Goal: Task Accomplishment & Management: Use online tool/utility

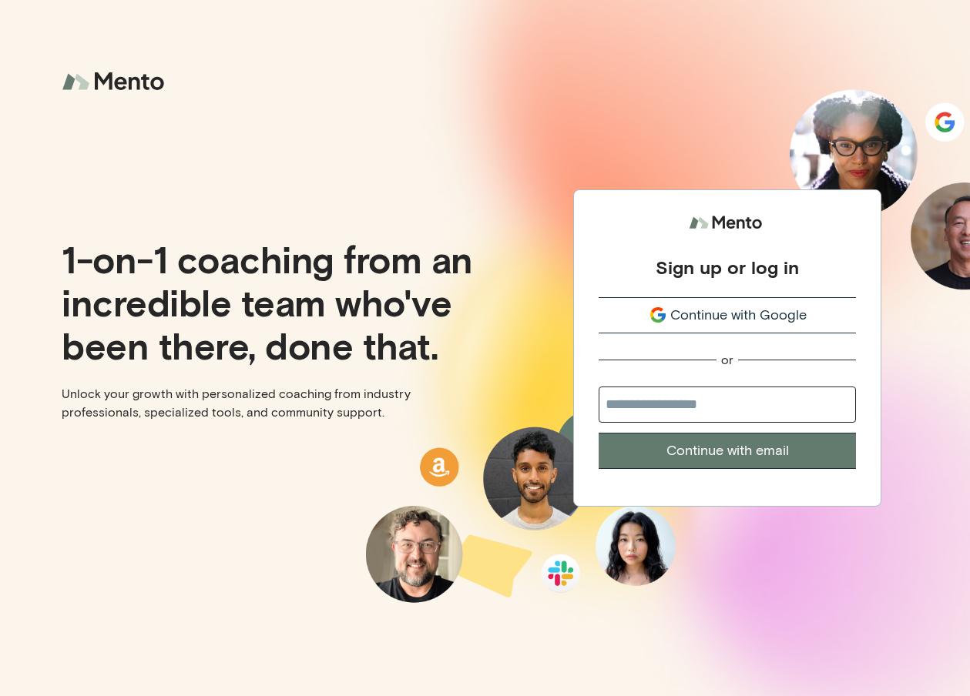
click at [701, 446] on button "Continue with email" at bounding box center [727, 451] width 257 height 36
click at [684, 404] on input "email" at bounding box center [727, 405] width 257 height 36
type input "**********"
click at [713, 462] on button "Continue with email" at bounding box center [727, 451] width 257 height 36
click at [737, 324] on span "Continue with Google" at bounding box center [738, 315] width 136 height 21
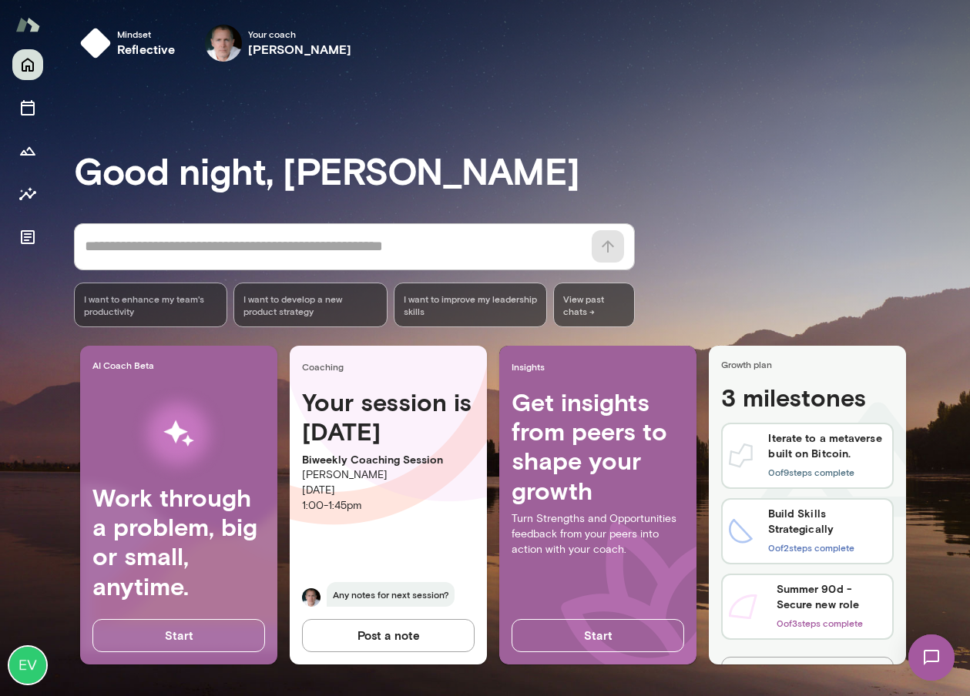
click at [931, 657] on img at bounding box center [931, 657] width 63 height 63
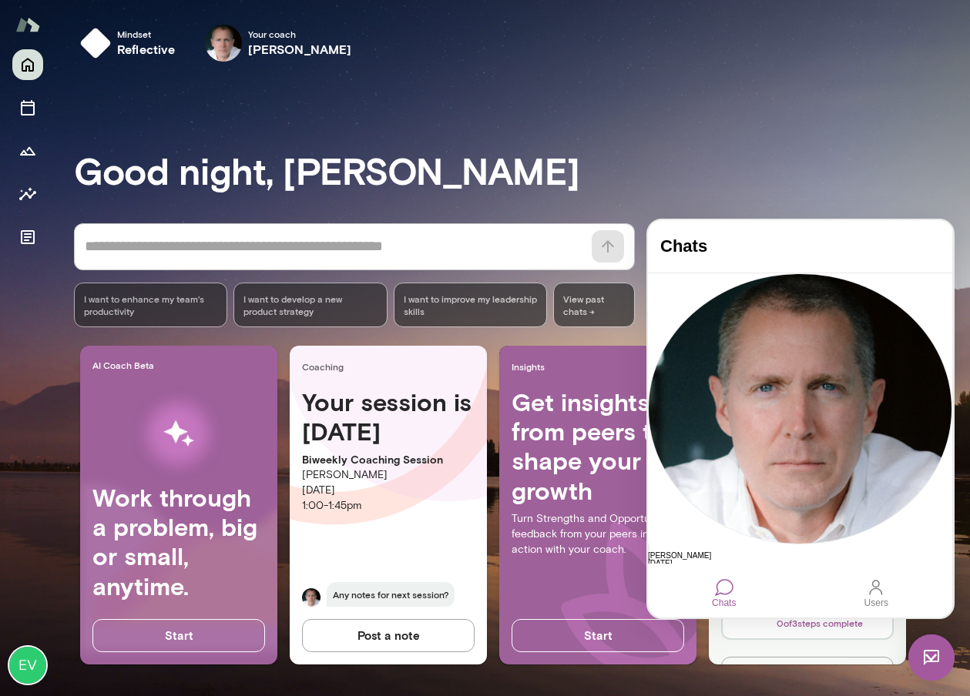
click at [730, 592] on div at bounding box center [724, 588] width 18 height 18
click at [726, 587] on div at bounding box center [724, 588] width 18 height 18
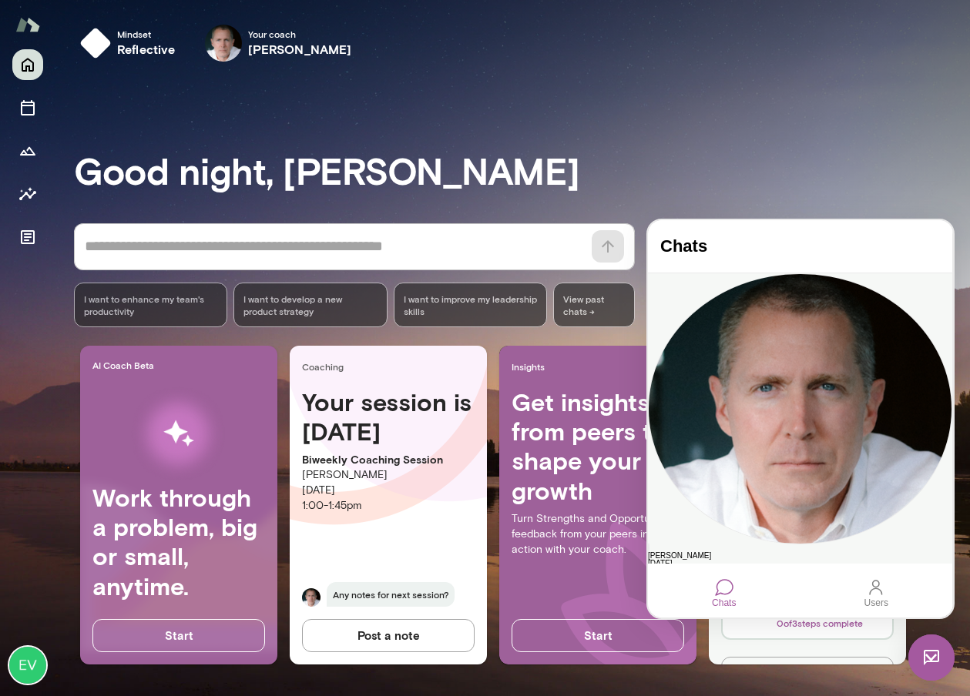
click at [755, 552] on div "[PERSON_NAME]" at bounding box center [800, 556] width 304 height 8
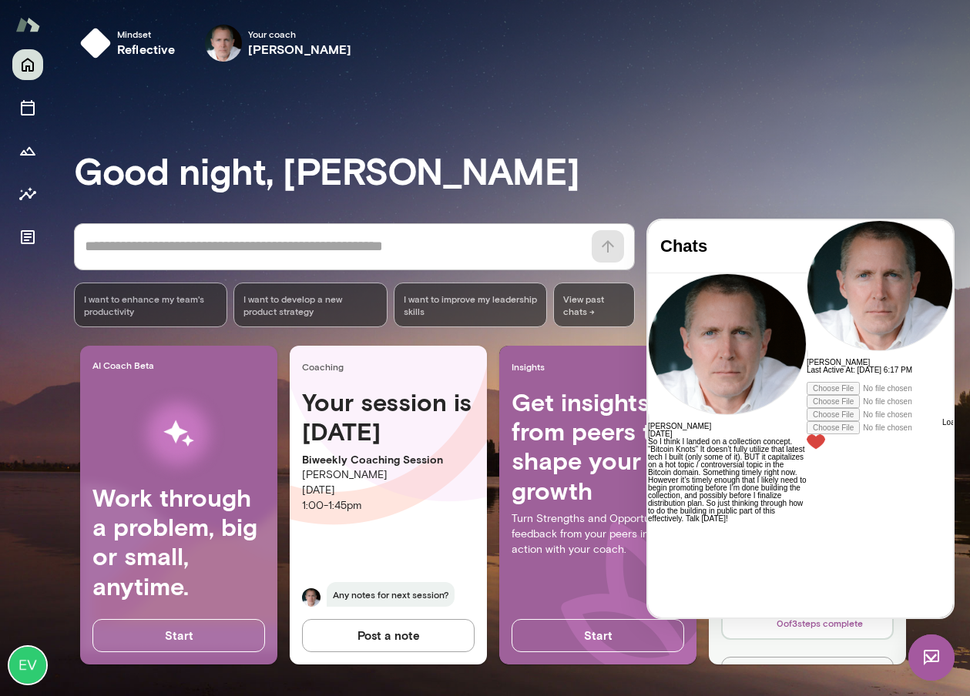
scroll to position [8810, 0]
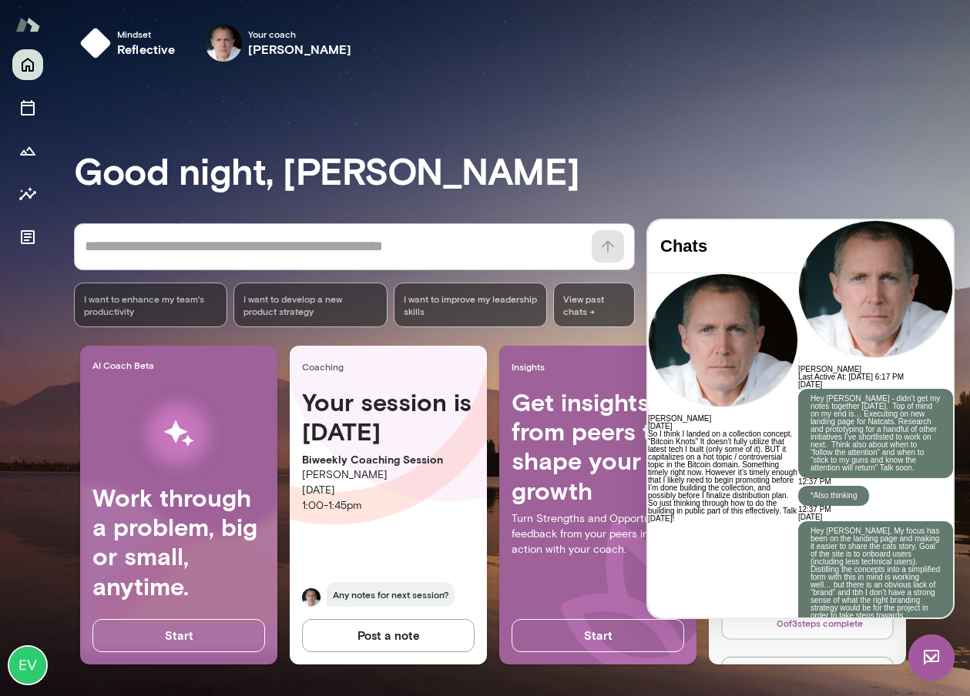
click at [31, 241] on icon "Documents" at bounding box center [27, 237] width 18 height 18
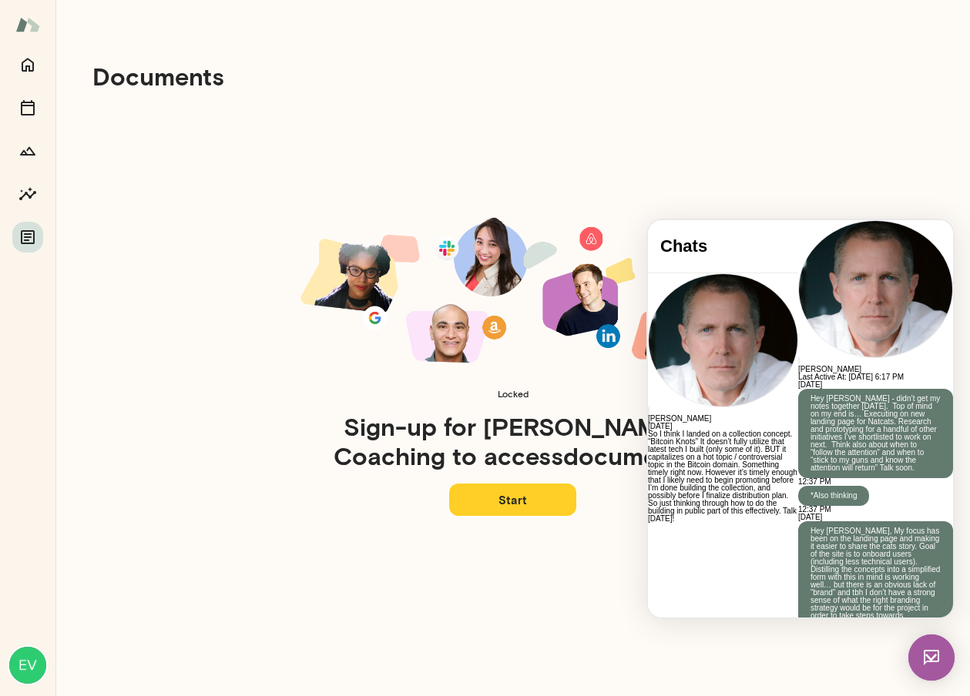
click at [37, 123] on div at bounding box center [27, 150] width 31 height 203
click at [28, 75] on button "Home" at bounding box center [27, 64] width 31 height 31
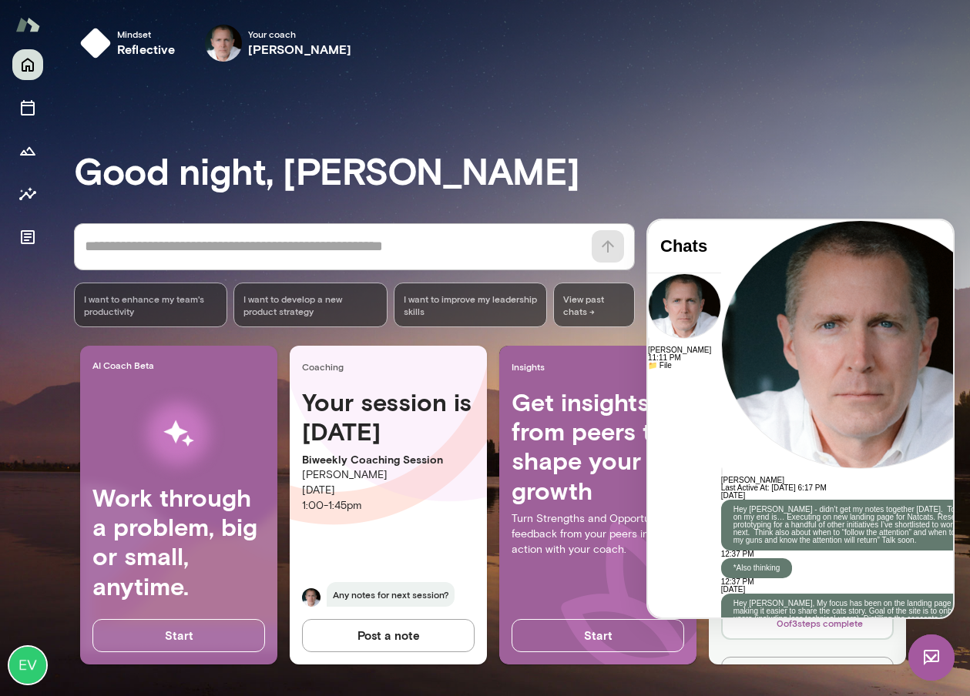
drag, startPoint x: 766, startPoint y: 552, endPoint x: 699, endPoint y: 540, distance: 68.2
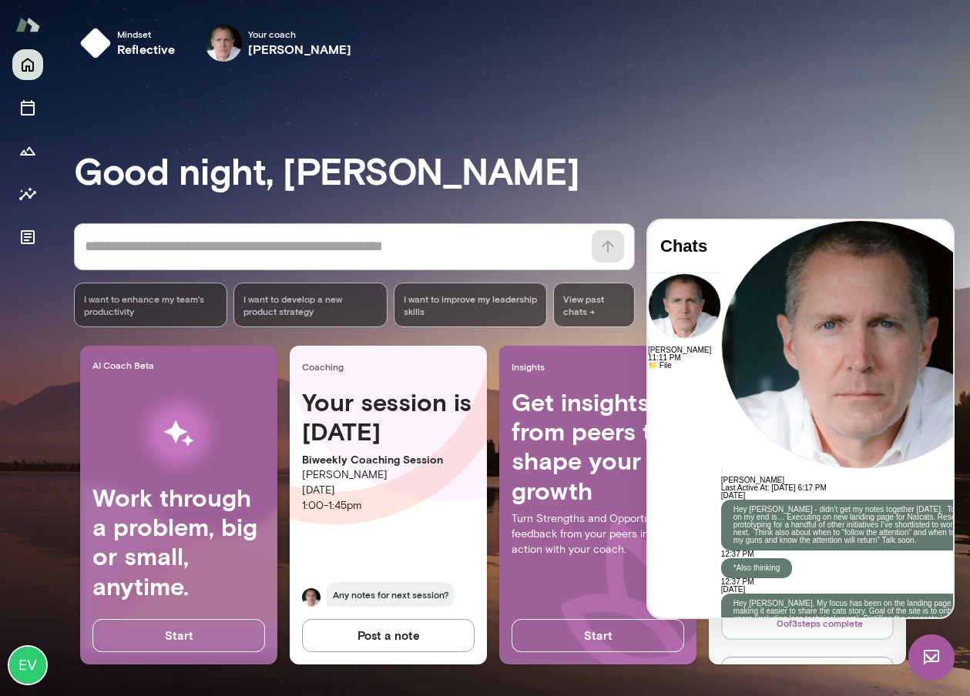
scroll to position [149, 0]
drag, startPoint x: 805, startPoint y: 559, endPoint x: 786, endPoint y: 549, distance: 21.4
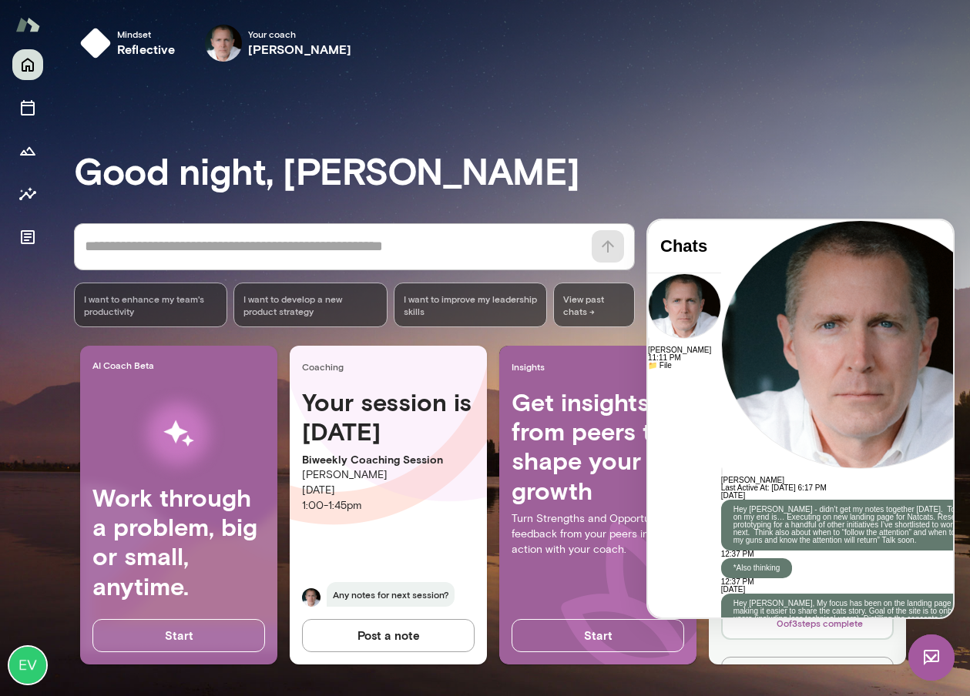
drag, startPoint x: 793, startPoint y: 555, endPoint x: 749, endPoint y: 532, distance: 49.6
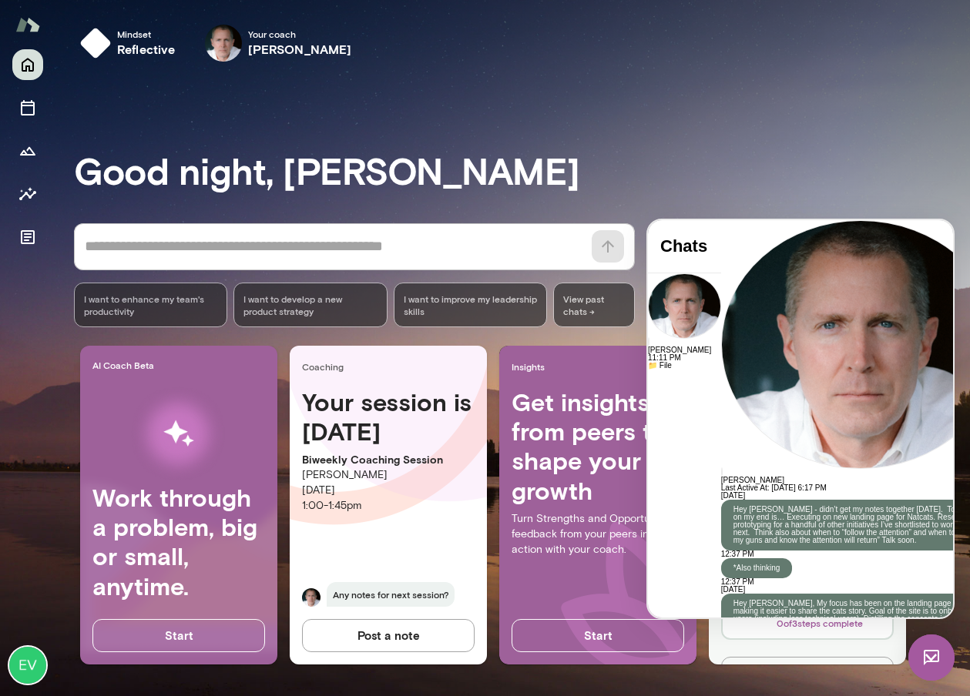
drag, startPoint x: 789, startPoint y: 555, endPoint x: 720, endPoint y: 553, distance: 69.4
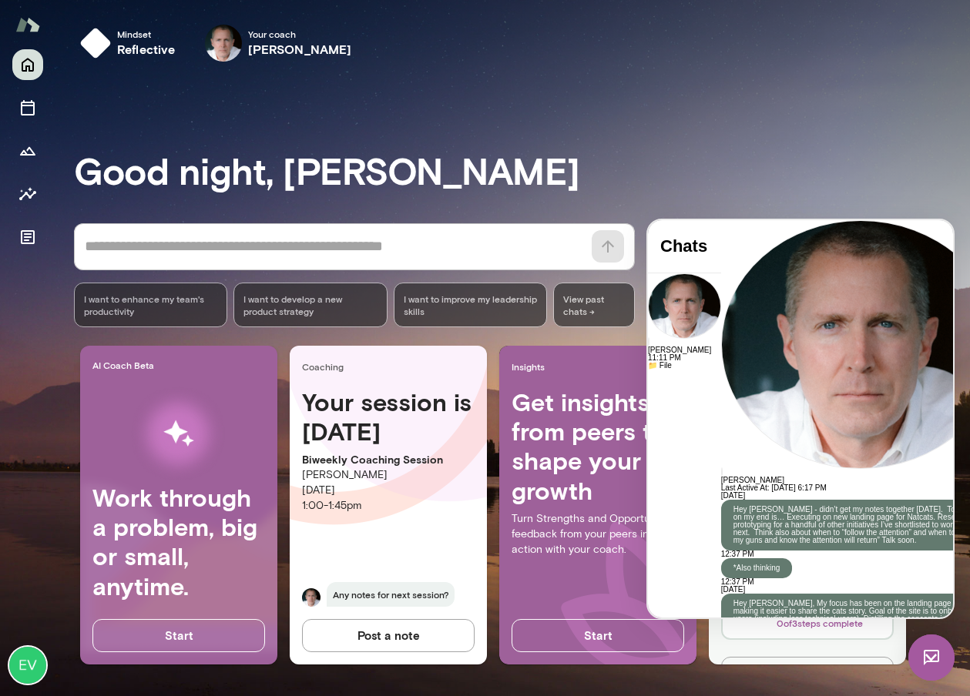
drag, startPoint x: 810, startPoint y: 559, endPoint x: 906, endPoint y: 546, distance: 97.1
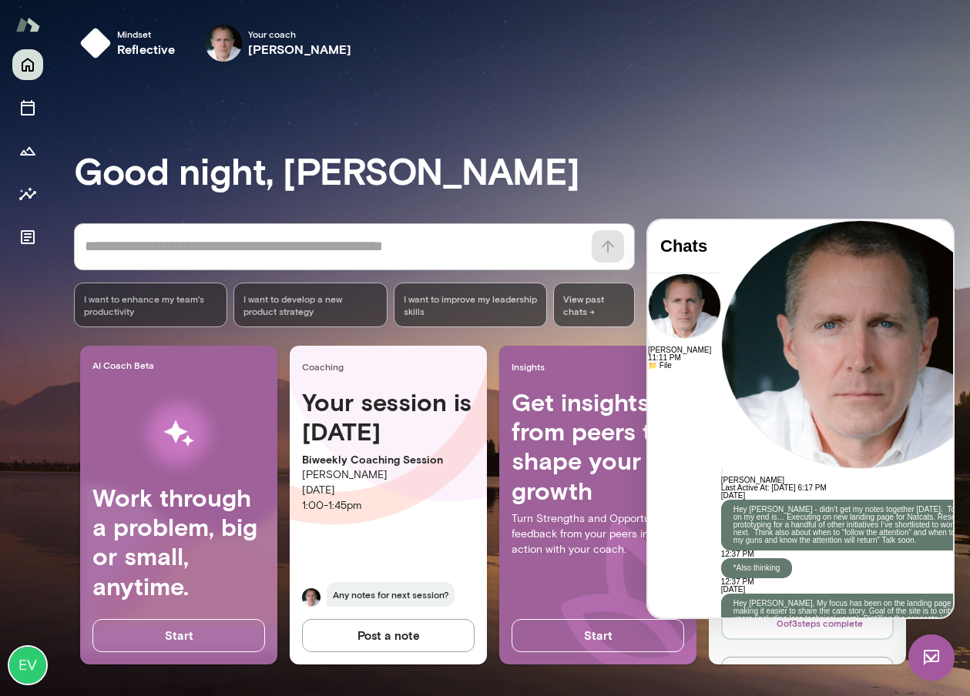
scroll to position [204, 0]
drag, startPoint x: 756, startPoint y: 554, endPoint x: 754, endPoint y: 512, distance: 41.6
copy div "**********"
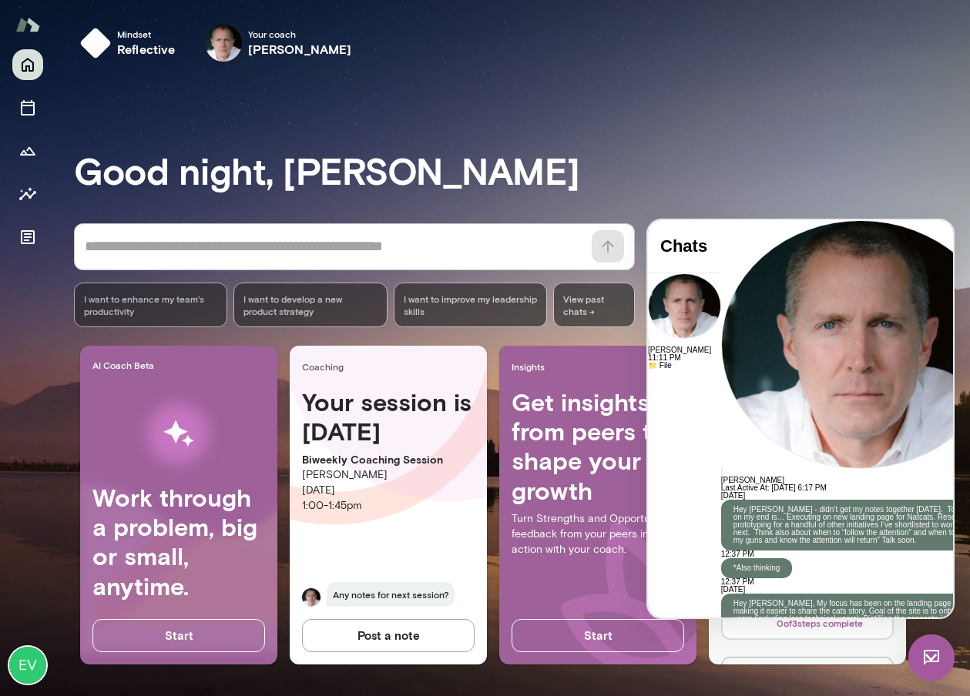
scroll to position [194, 0]
drag, startPoint x: 777, startPoint y: 526, endPoint x: 747, endPoint y: 524, distance: 30.1
drag, startPoint x: 728, startPoint y: 536, endPoint x: 749, endPoint y: 536, distance: 20.8
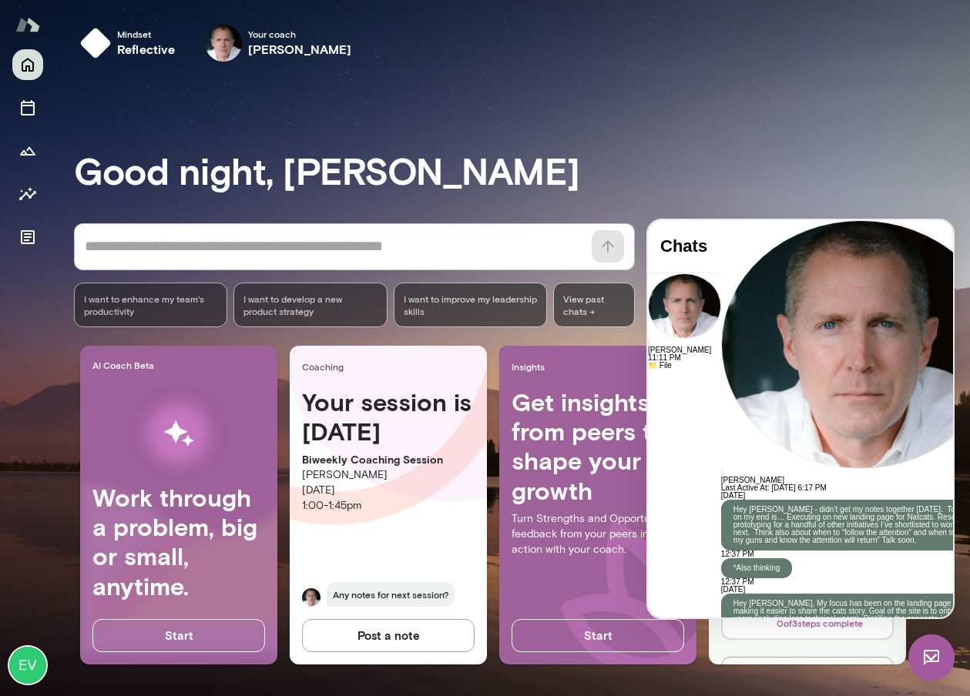
drag, startPoint x: 867, startPoint y: 552, endPoint x: 767, endPoint y: 535, distance: 100.8
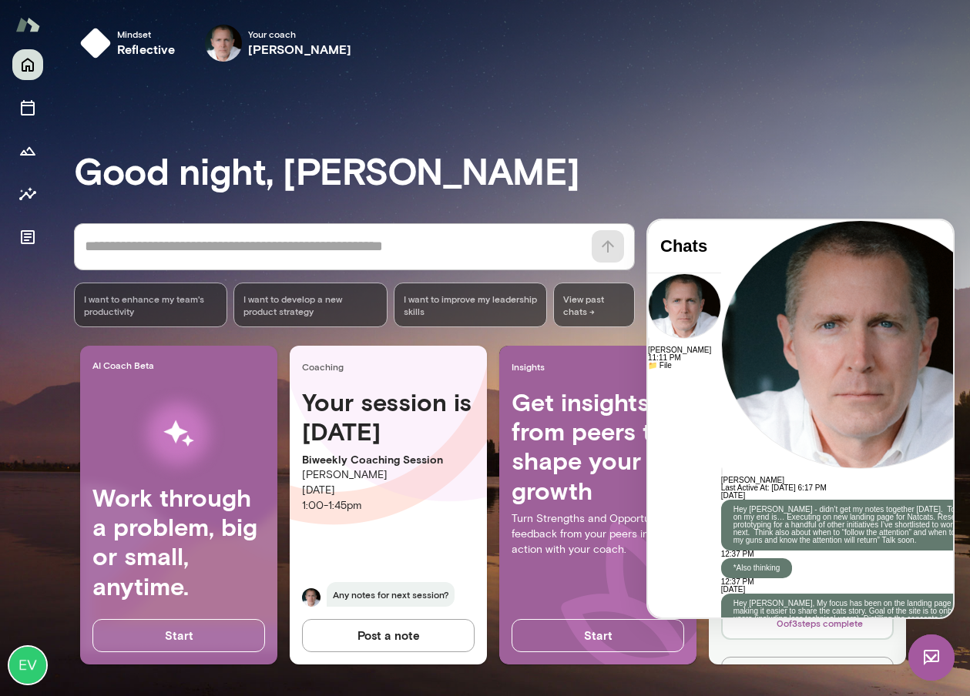
scroll to position [194, 0]
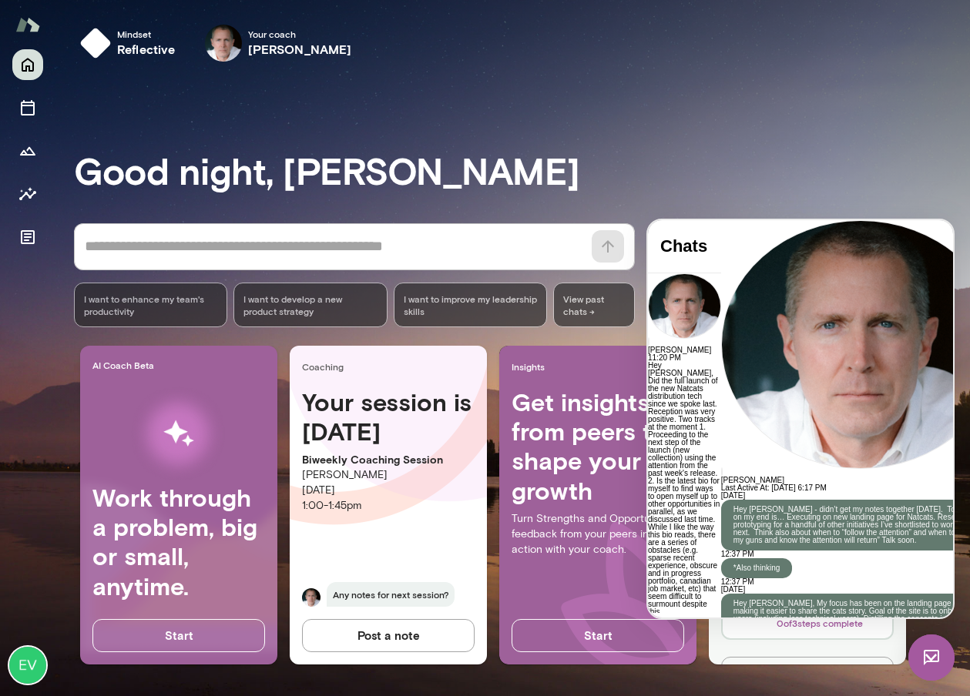
scroll to position [9222, 0]
click at [734, 178] on h3 "Good night, Evan" at bounding box center [522, 170] width 896 height 43
